Goal: Find specific page/section: Locate item on page

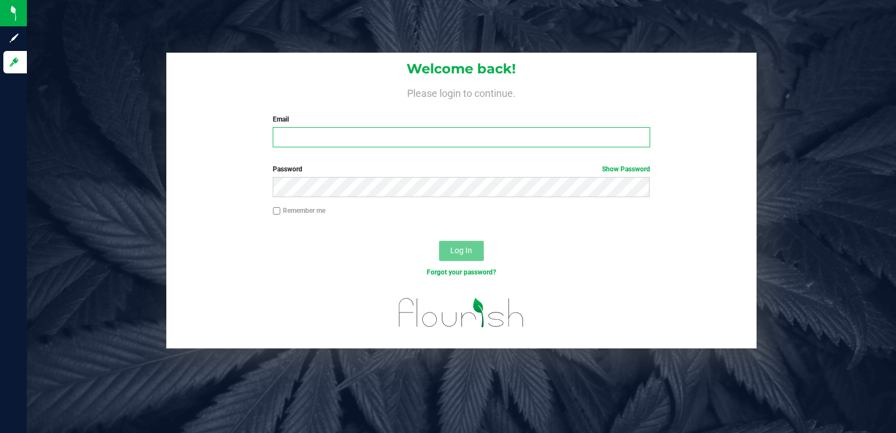
type input "[PERSON_NAME][EMAIL_ADDRESS][DOMAIN_NAME]"
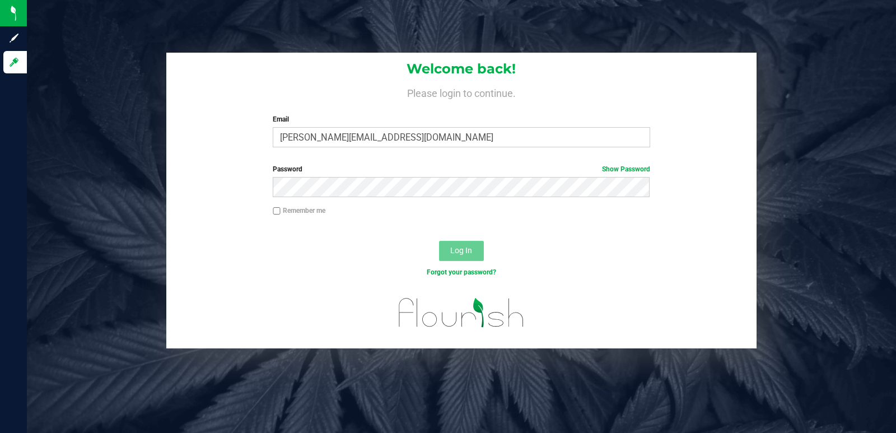
click at [465, 246] on span "Log In" at bounding box center [461, 250] width 22 height 9
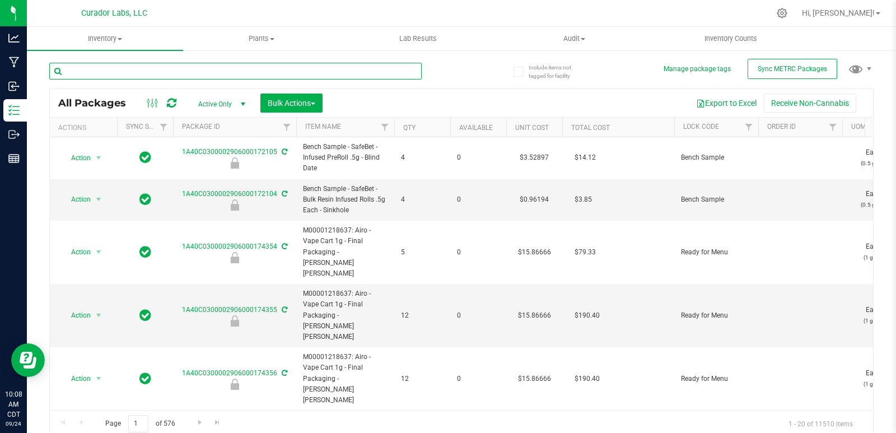
click at [249, 64] on input "text" at bounding box center [235, 71] width 373 height 17
paste input "SafeBet - Bulk Diamond Infused Flower - Chief'n Broccoli"
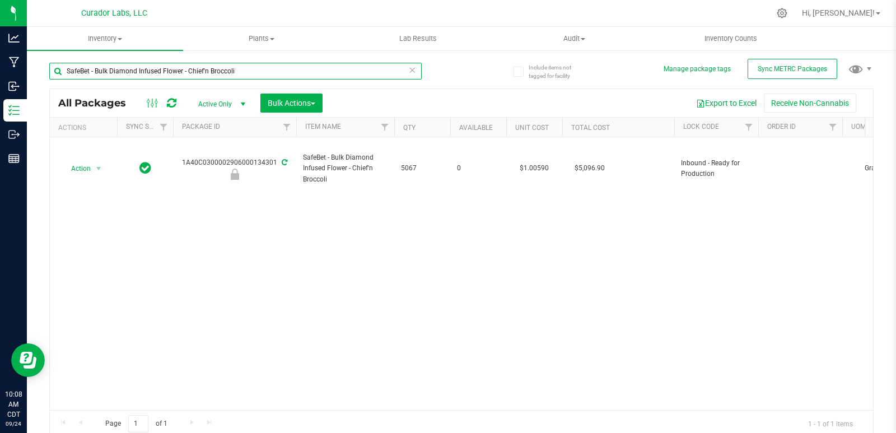
type input "SafeBet - Bulk Diamond Infused Flower - Chief'n Broccoli"
click at [396, 219] on div "Action Action Edit attributes Global inventory Locate package Package audit log…" at bounding box center [462, 273] width 824 height 273
click at [407, 208] on div "Action Action Edit attributes Global inventory Locate package Package audit log…" at bounding box center [462, 273] width 824 height 273
